Goal: Task Accomplishment & Management: Manage account settings

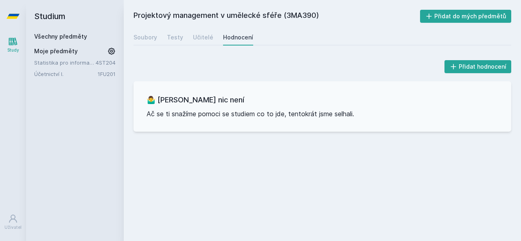
click at [78, 38] on link "Všechny předměty" at bounding box center [60, 36] width 53 height 7
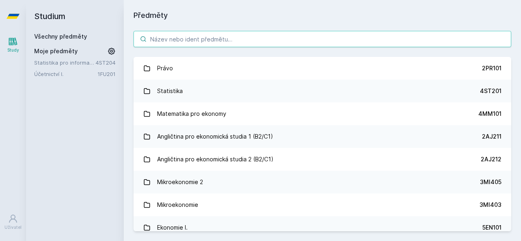
click at [166, 35] on input "search" at bounding box center [322, 39] width 378 height 16
paste input "4ME481"
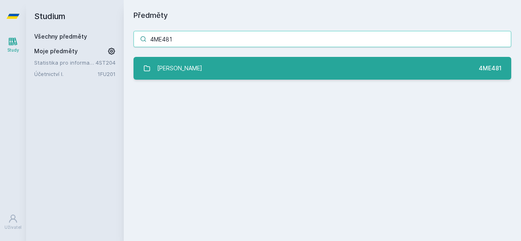
type input "4ME481"
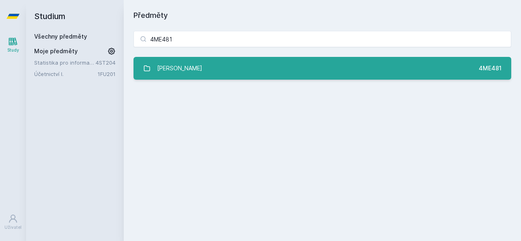
click at [206, 61] on link "Základy UX 4ME481" at bounding box center [322, 68] width 378 height 23
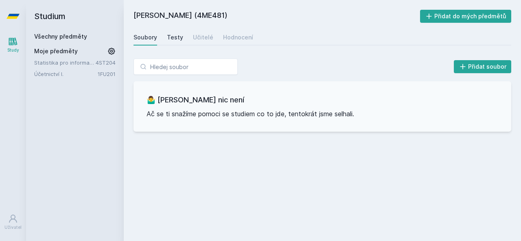
click at [177, 37] on div "Testy" at bounding box center [175, 37] width 16 height 8
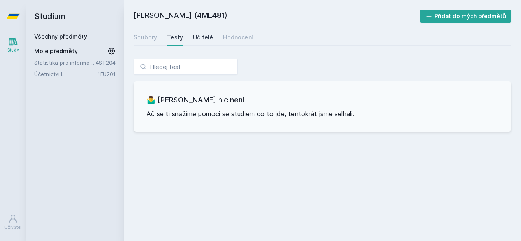
click at [209, 36] on div "Učitelé" at bounding box center [203, 37] width 20 height 8
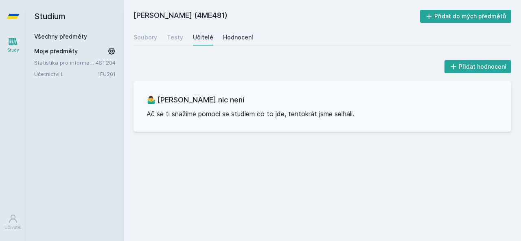
click at [245, 34] on div "Hodnocení" at bounding box center [238, 37] width 30 height 8
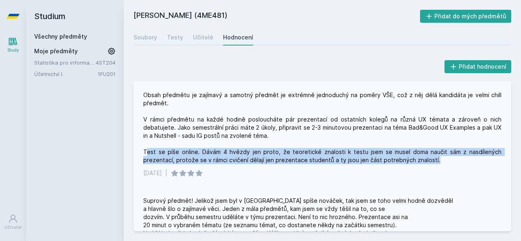
drag, startPoint x: 146, startPoint y: 149, endPoint x: 437, endPoint y: 164, distance: 291.8
click at [435, 164] on div "Obsah předmětu je zajímavý a samotný předmět je extrémně jednoduchý na poměry V…" at bounding box center [322, 134] width 378 height 106
click at [437, 164] on div "Obsah předmětu je zajímavý a samotný předmět je extrémně jednoduchý na poměry V…" at bounding box center [322, 134] width 378 height 106
drag, startPoint x: 386, startPoint y: 158, endPoint x: 165, endPoint y: 140, distance: 221.3
click at [165, 140] on div "Obsah předmětu je zajímavý a samotný předmět je extrémně jednoduchý na poměry V…" at bounding box center [322, 127] width 358 height 73
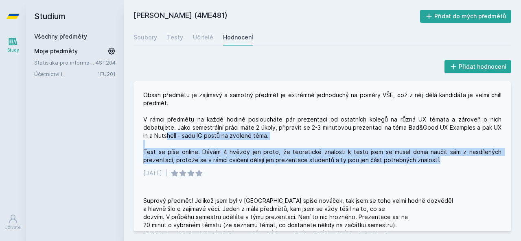
click at [352, 138] on div "Obsah předmětu je zajímavý a samotný předmět je extrémně jednoduchý na poměry V…" at bounding box center [322, 127] width 358 height 73
drag, startPoint x: 136, startPoint y: 145, endPoint x: 412, endPoint y: 159, distance: 276.7
click at [412, 159] on div "Obsah předmětu je zajímavý a samotný předmět je extrémně jednoduchý na poměry V…" at bounding box center [322, 134] width 378 height 106
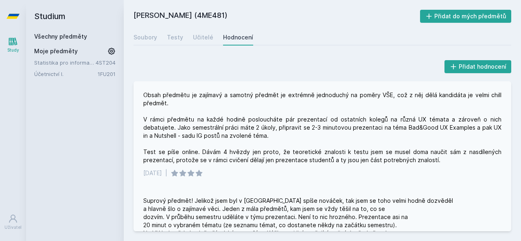
click at [433, 164] on div "Obsah předmětu je zajímavý a samotný předmět je extrémně jednoduchý na poměry V…" at bounding box center [322, 127] width 358 height 73
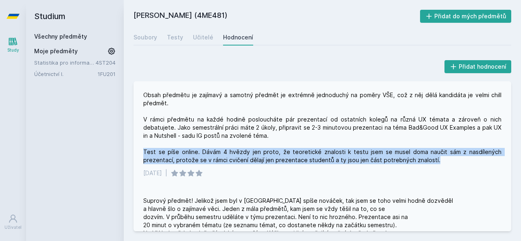
drag, startPoint x: 437, startPoint y: 164, endPoint x: 142, endPoint y: 150, distance: 295.8
click at [141, 150] on div "Obsah předmětu je zajímavý a samotný předmět je extrémně jednoduchý na poměry V…" at bounding box center [322, 134] width 378 height 106
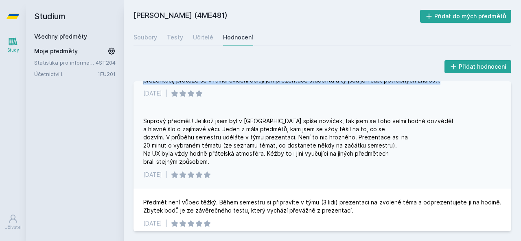
scroll to position [81, 0]
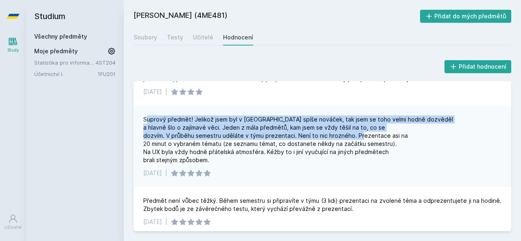
drag, startPoint x: 146, startPoint y: 115, endPoint x: 412, endPoint y: 135, distance: 266.5
click at [412, 135] on div "Suprový předmět! Jelikož jsem byl v [GEOGRAPHIC_DATA] spíše nováček, tak jsem s…" at bounding box center [322, 146] width 378 height 81
click at [203, 137] on div "Suprový předmět! Jelikož jsem byl v [GEOGRAPHIC_DATA] spíše nováček, tak jsem s…" at bounding box center [298, 140] width 310 height 49
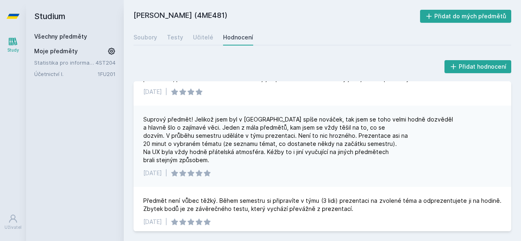
scroll to position [85, 0]
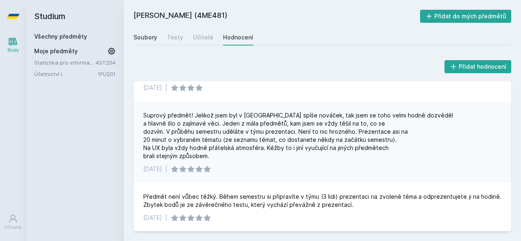
click at [140, 30] on link "Soubory" at bounding box center [145, 37] width 24 height 16
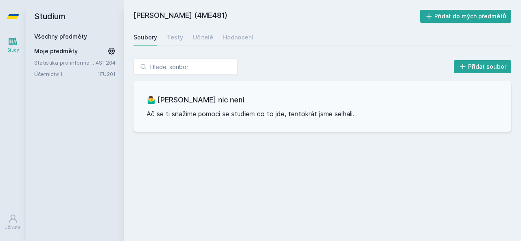
click at [61, 39] on link "Všechny předměty" at bounding box center [60, 36] width 53 height 7
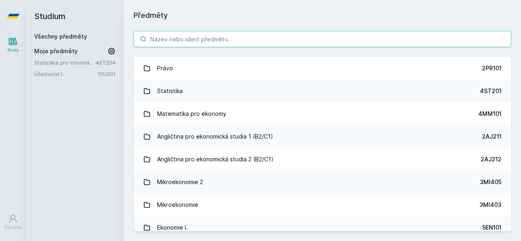
click at [175, 39] on input "search" at bounding box center [322, 39] width 378 height 16
paste input "4ME481"
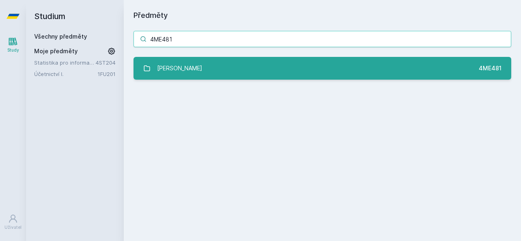
type input "4ME481"
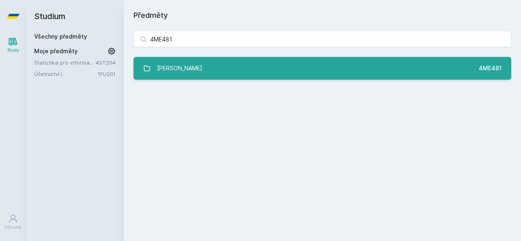
click at [173, 63] on div "[PERSON_NAME]" at bounding box center [179, 68] width 45 height 16
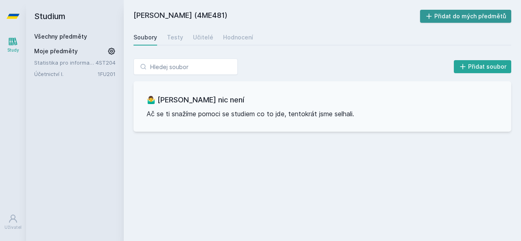
click at [459, 17] on button "Přidat do mých předmětů" at bounding box center [466, 16] width 92 height 13
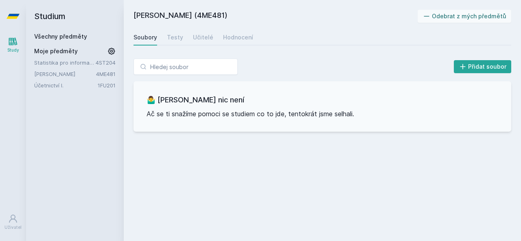
click at [92, 61] on link "Statistika pro informatiky" at bounding box center [64, 63] width 61 height 8
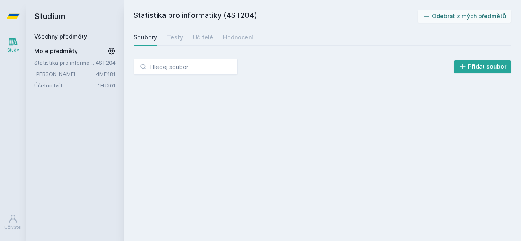
drag, startPoint x: 105, startPoint y: 63, endPoint x: 357, endPoint y: 103, distance: 254.6
click at [352, 105] on div "Statistika pro informatiky (4ST204) Odebrat z mých předmětů [GEOGRAPHIC_DATA] T…" at bounding box center [322, 121] width 378 height 222
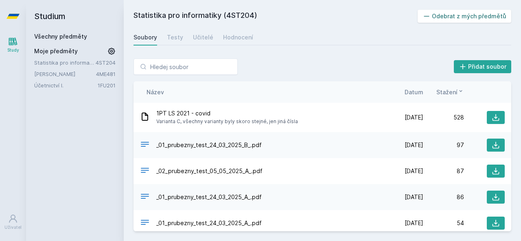
click at [441, 13] on button "Odebrat z mých předmětů" at bounding box center [465, 16] width 94 height 13
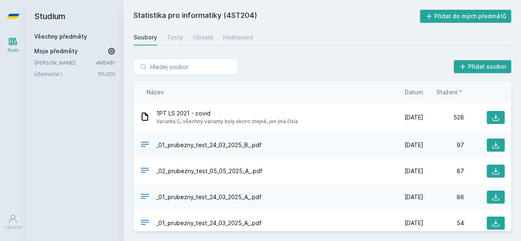
click at [58, 74] on link "Účetnictví I." at bounding box center [65, 74] width 63 height 8
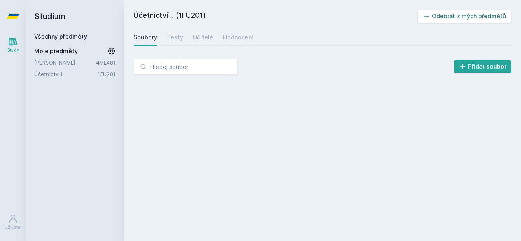
click at [475, 15] on button "Odebrat z mých předmětů" at bounding box center [465, 16] width 94 height 13
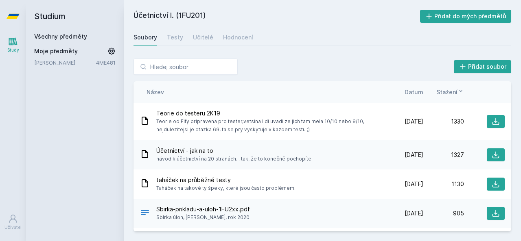
click at [69, 64] on link "[PERSON_NAME]" at bounding box center [65, 63] width 62 height 8
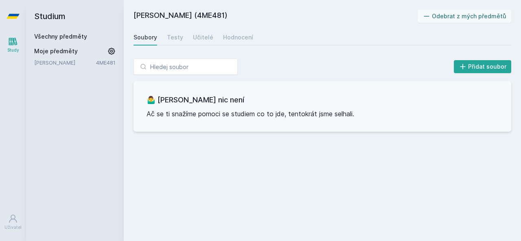
click at [72, 37] on link "Všechny předměty" at bounding box center [60, 36] width 53 height 7
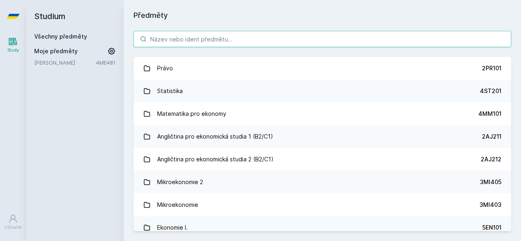
click at [155, 42] on input "search" at bounding box center [322, 39] width 378 height 16
paste input "4ME480"
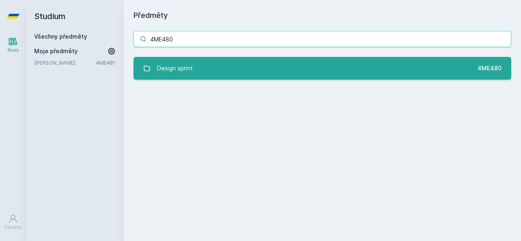
type input "4ME480"
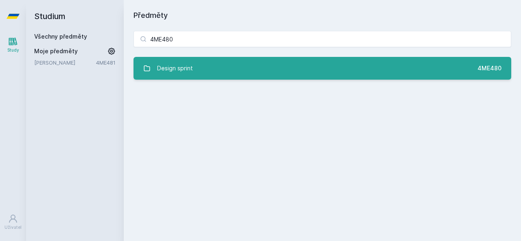
click at [192, 64] on div "Design sprint" at bounding box center [175, 68] width 36 height 16
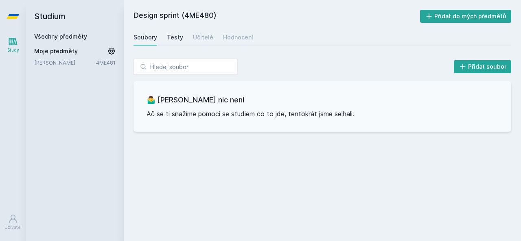
click at [172, 36] on div "Testy" at bounding box center [175, 37] width 16 height 8
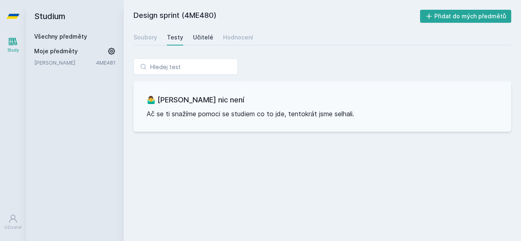
click at [193, 39] on div "Učitelé" at bounding box center [203, 37] width 20 height 8
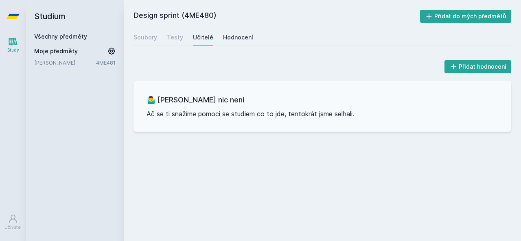
click at [233, 39] on div "Hodnocení" at bounding box center [238, 37] width 30 height 8
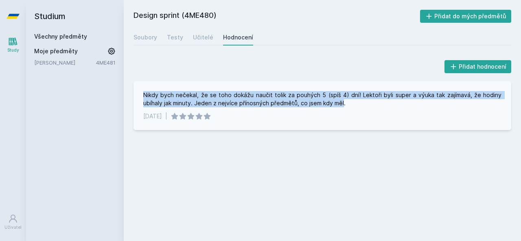
drag, startPoint x: 342, startPoint y: 105, endPoint x: 209, endPoint y: 103, distance: 133.1
click at [140, 92] on div "Nikdy bych nečekal, že se toho dokážu naučit tolik za pouhých 5 (spíš 4) dní! L…" at bounding box center [322, 105] width 378 height 49
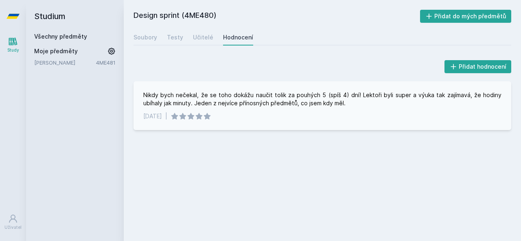
click at [351, 101] on div "Nikdy bych nečekal, že se toho dokážu naučit tolik za pouhých 5 (spíš 4) dní! L…" at bounding box center [322, 99] width 358 height 16
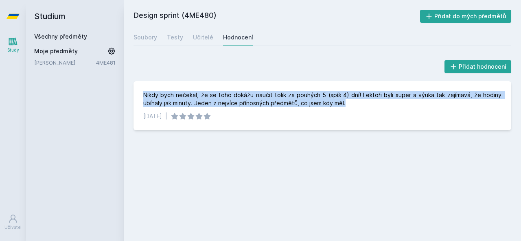
drag, startPoint x: 369, startPoint y: 103, endPoint x: 124, endPoint y: 90, distance: 245.4
click at [124, 90] on div "Přidat hodnocení Nikdy bych nečekal, že se toho dokážu naučit tolik za pouhých …" at bounding box center [322, 94] width 397 height 91
click at [293, 105] on div "Nikdy bych nečekal, že se toho dokážu naučit tolik za pouhých 5 (spíš 4) dní! L…" at bounding box center [322, 99] width 358 height 16
click at [251, 90] on div "Nikdy bych nečekal, že se toho dokážu naučit tolik za pouhých 5 (spíš 4) dní! L…" at bounding box center [322, 105] width 378 height 49
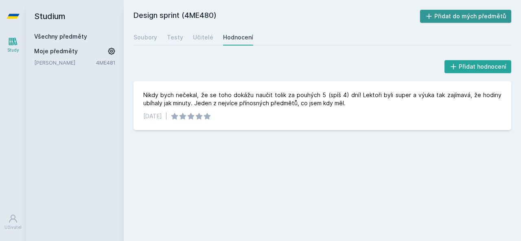
click at [477, 15] on button "Přidat do mých předmětů" at bounding box center [466, 16] width 92 height 13
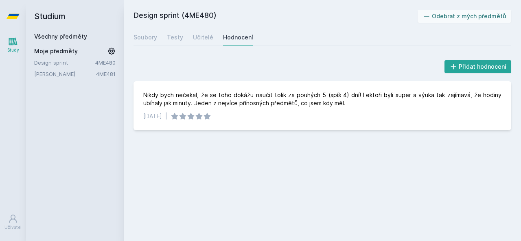
click at [74, 37] on link "Všechny předměty" at bounding box center [60, 36] width 53 height 7
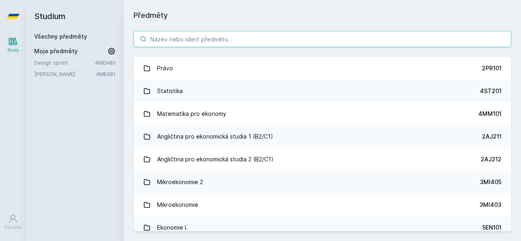
click at [166, 41] on input "search" at bounding box center [322, 39] width 378 height 16
paste input "4ME488"
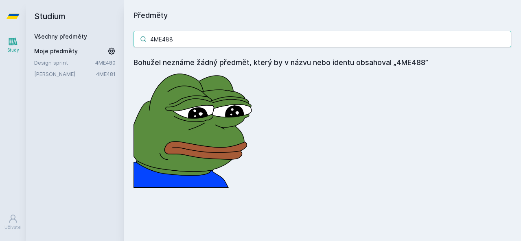
drag, startPoint x: 190, startPoint y: 40, endPoint x: 126, endPoint y: 34, distance: 65.0
click at [126, 35] on div "4ME488 Bohužel neznáme žádný předmět, který by v názvu nebo identu obsahoval „4…" at bounding box center [322, 109] width 397 height 177
click at [186, 39] on input "4ME488" at bounding box center [322, 39] width 378 height 16
drag, startPoint x: 199, startPoint y: 39, endPoint x: 103, endPoint y: 49, distance: 96.1
click at [103, 49] on div "Studium Všechny předměty Moje předměty Design sprint 4ME480 Základy UX 4ME481 P…" at bounding box center [273, 120] width 495 height 241
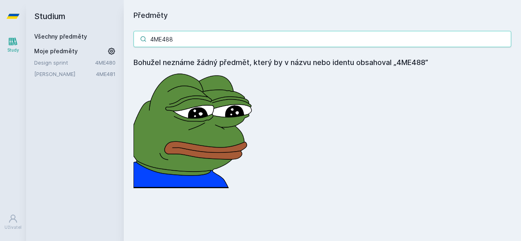
paste input "IT411"
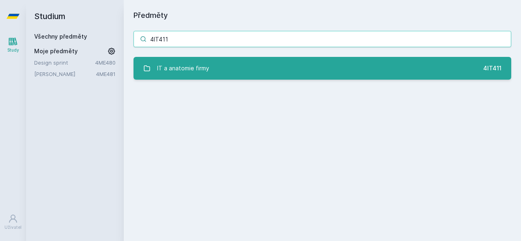
type input "4IT411"
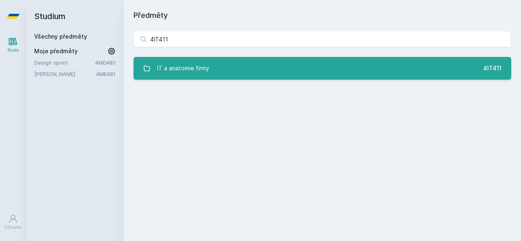
click at [221, 75] on link "IT a anatomie firmy 4IT411" at bounding box center [322, 68] width 378 height 23
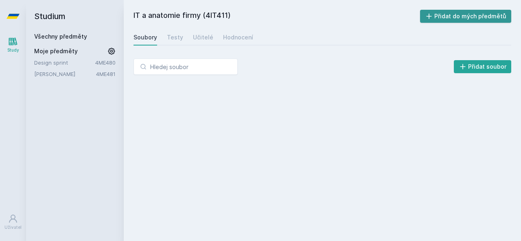
click at [445, 16] on button "Přidat do mých předmětů" at bounding box center [466, 16] width 92 height 13
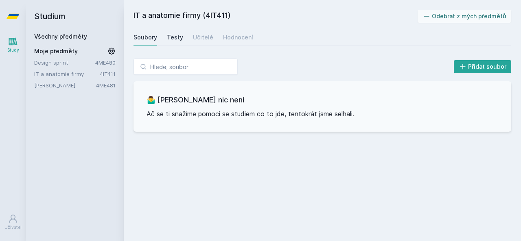
click at [173, 33] on link "Testy" at bounding box center [175, 37] width 16 height 16
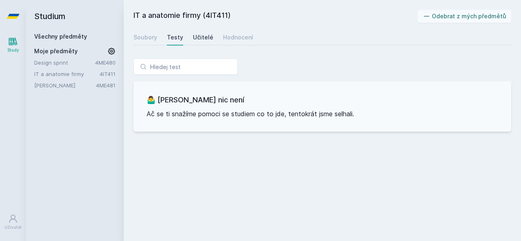
click at [199, 38] on div "Učitelé" at bounding box center [203, 37] width 20 height 8
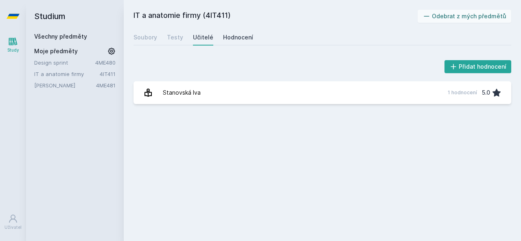
click at [235, 43] on link "Hodnocení" at bounding box center [238, 37] width 30 height 16
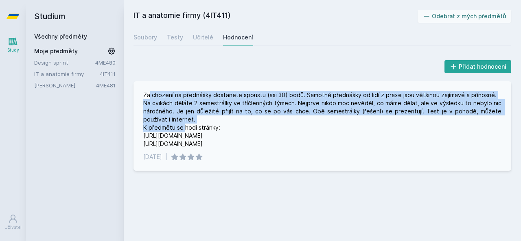
drag, startPoint x: 150, startPoint y: 98, endPoint x: 187, endPoint y: 126, distance: 46.6
click at [184, 125] on div "Za chození na přednášky dostanete spoustu (asi 30) bodů. Samotné přednášky od l…" at bounding box center [322, 119] width 358 height 57
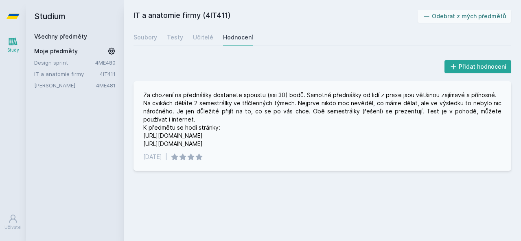
click at [314, 130] on div "Za chození na přednášky dostanete spoustu (asi 30) bodů. Samotné přednášky od l…" at bounding box center [322, 119] width 358 height 57
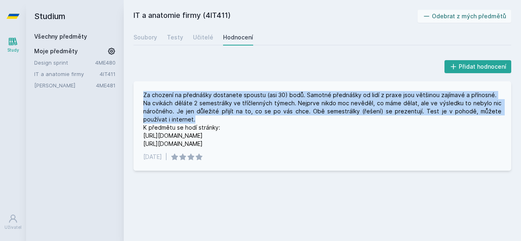
drag, startPoint x: 197, startPoint y: 120, endPoint x: 137, endPoint y: 96, distance: 64.8
click at [137, 96] on div "Za chození na přednášky dostanete spoustu (asi 30) bodů. Samotné přednášky od l…" at bounding box center [322, 126] width 378 height 90
click at [238, 107] on div "Za chození na přednášky dostanete spoustu (asi 30) bodů. Samotné přednášky od l…" at bounding box center [322, 119] width 358 height 57
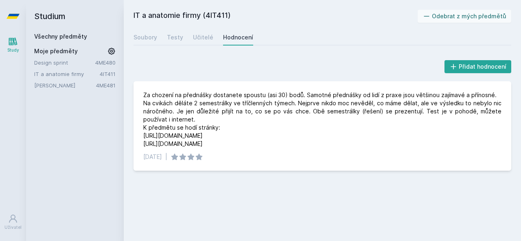
click at [83, 36] on link "Všechny předměty" at bounding box center [60, 36] width 53 height 7
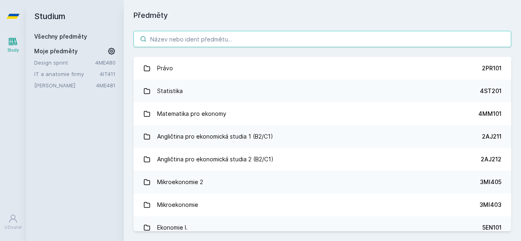
click at [160, 38] on input "search" at bounding box center [322, 39] width 378 height 16
paste input "3MA526"
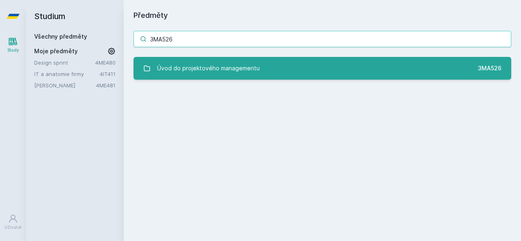
type input "3MA526"
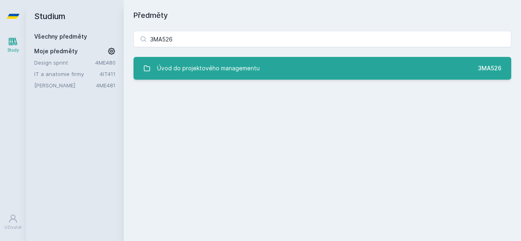
click at [202, 69] on div "Úvod do projektového managementu" at bounding box center [208, 68] width 103 height 16
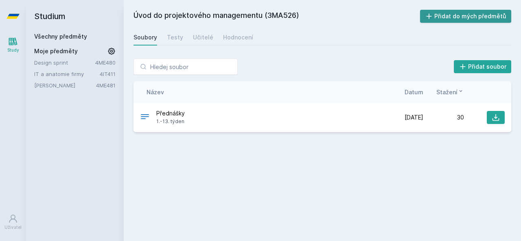
click at [448, 16] on button "Přidat do mých předmětů" at bounding box center [466, 16] width 92 height 13
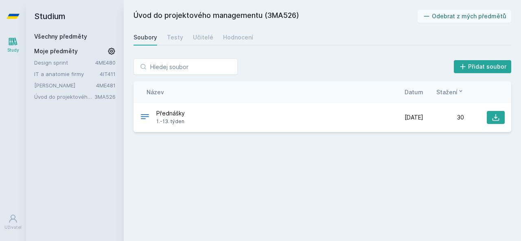
drag, startPoint x: 163, startPoint y: 38, endPoint x: 173, endPoint y: 40, distance: 10.3
click at [163, 39] on div "Soubory Testy Učitelé Hodnocení" at bounding box center [322, 37] width 378 height 16
click at [177, 40] on div "Testy" at bounding box center [175, 37] width 16 height 8
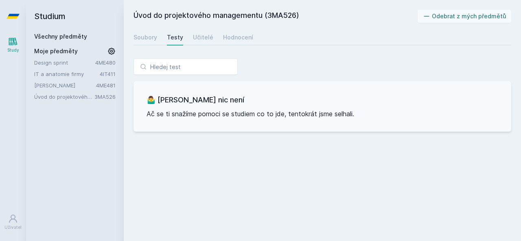
click at [212, 40] on div "Soubory Testy Učitelé Hodnocení" at bounding box center [322, 37] width 378 height 16
click at [208, 35] on div "Učitelé" at bounding box center [203, 37] width 20 height 8
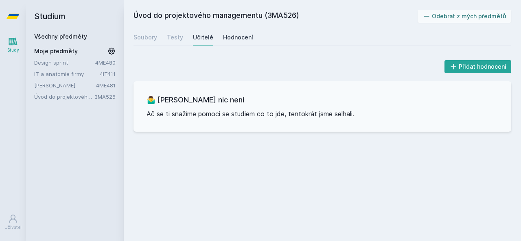
click at [240, 37] on div "Hodnocení" at bounding box center [238, 37] width 30 height 8
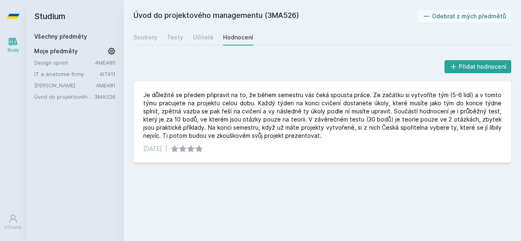
click at [66, 37] on link "Všechny předměty" at bounding box center [60, 36] width 53 height 7
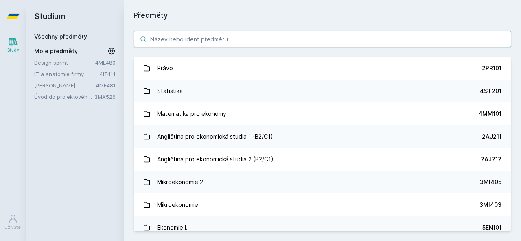
click at [206, 37] on input "search" at bounding box center [322, 39] width 378 height 16
paste input "4ME482"
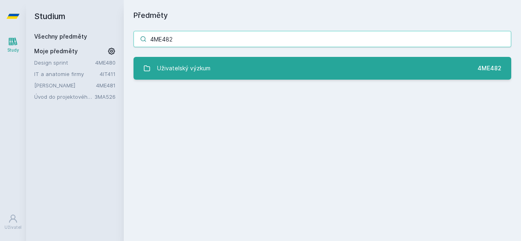
type input "4ME482"
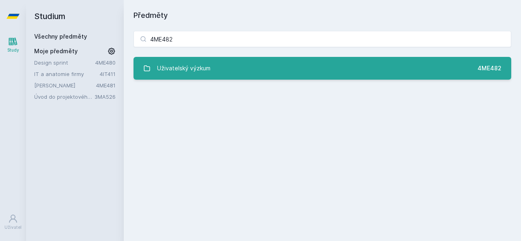
click at [190, 77] on link "Uživatelský výzkum 4ME482" at bounding box center [322, 68] width 378 height 23
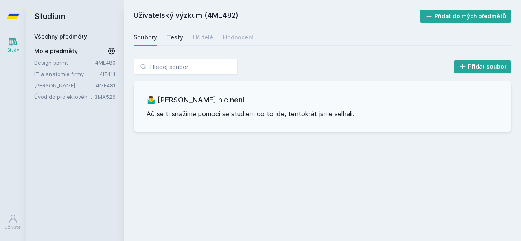
click at [178, 40] on div "Testy" at bounding box center [175, 37] width 16 height 8
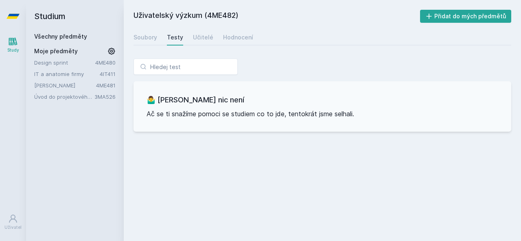
click at [188, 42] on div "Soubory Testy Učitelé Hodnocení" at bounding box center [322, 37] width 378 height 16
drag, startPoint x: 195, startPoint y: 44, endPoint x: 214, endPoint y: 42, distance: 18.8
click at [195, 44] on link "Učitelé" at bounding box center [203, 37] width 20 height 16
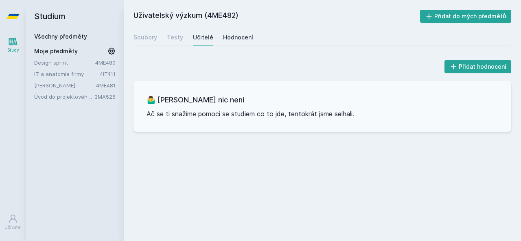
click at [230, 43] on link "Hodnocení" at bounding box center [238, 37] width 30 height 16
click at [452, 21] on button "Přidat do mých předmětů" at bounding box center [466, 16] width 92 height 13
